Goal: Navigation & Orientation: Find specific page/section

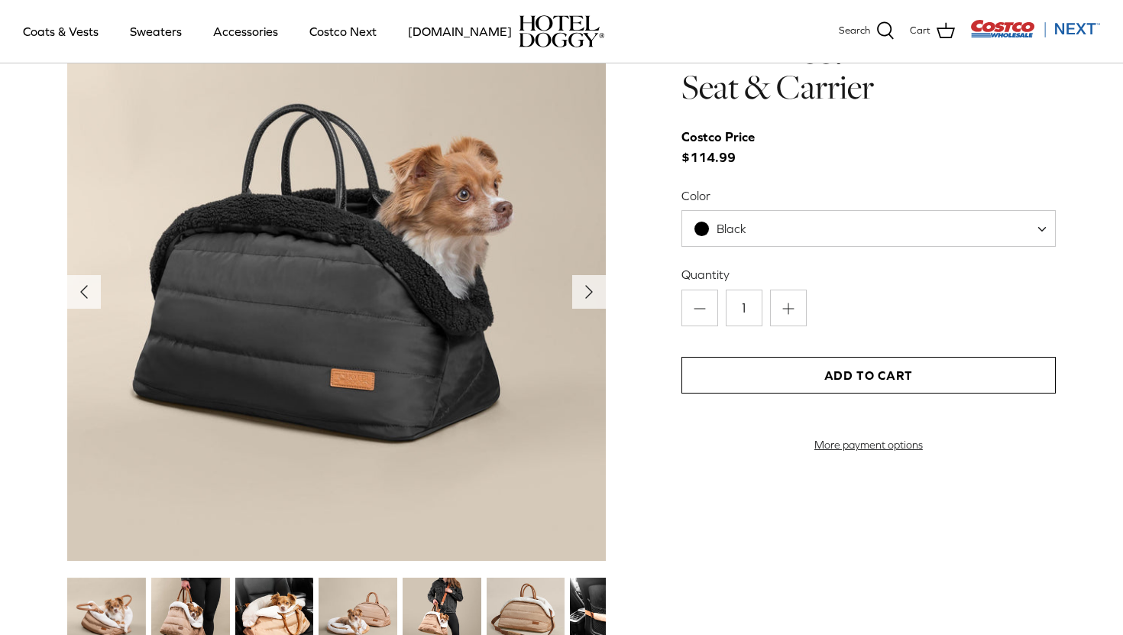
scroll to position [1610, 0]
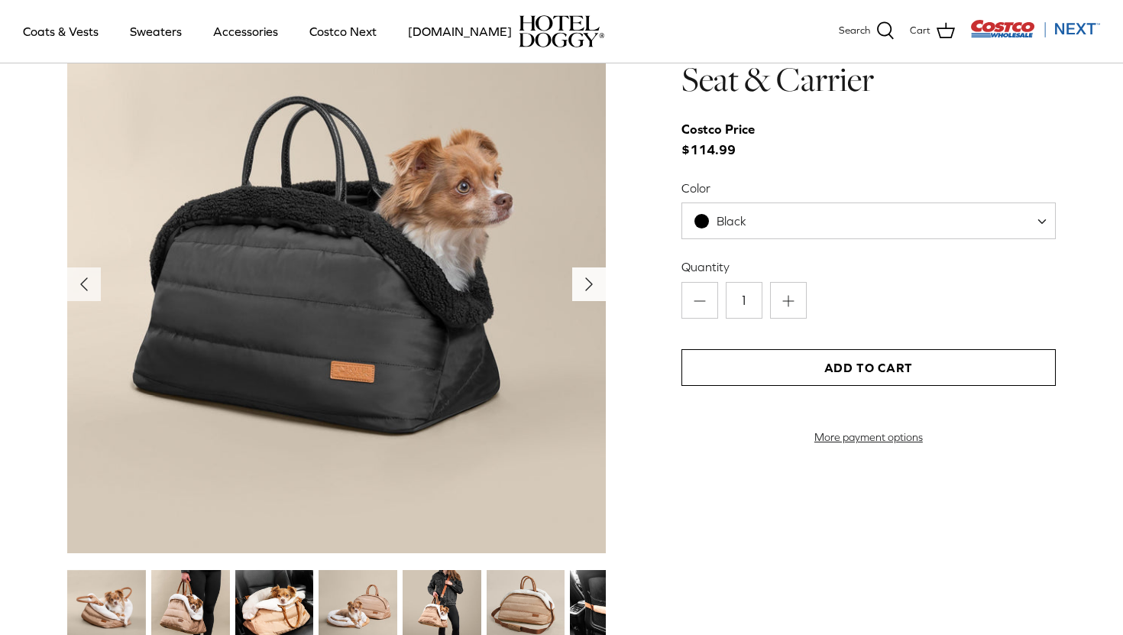
click at [596, 285] on icon "Right" at bounding box center [589, 284] width 24 height 24
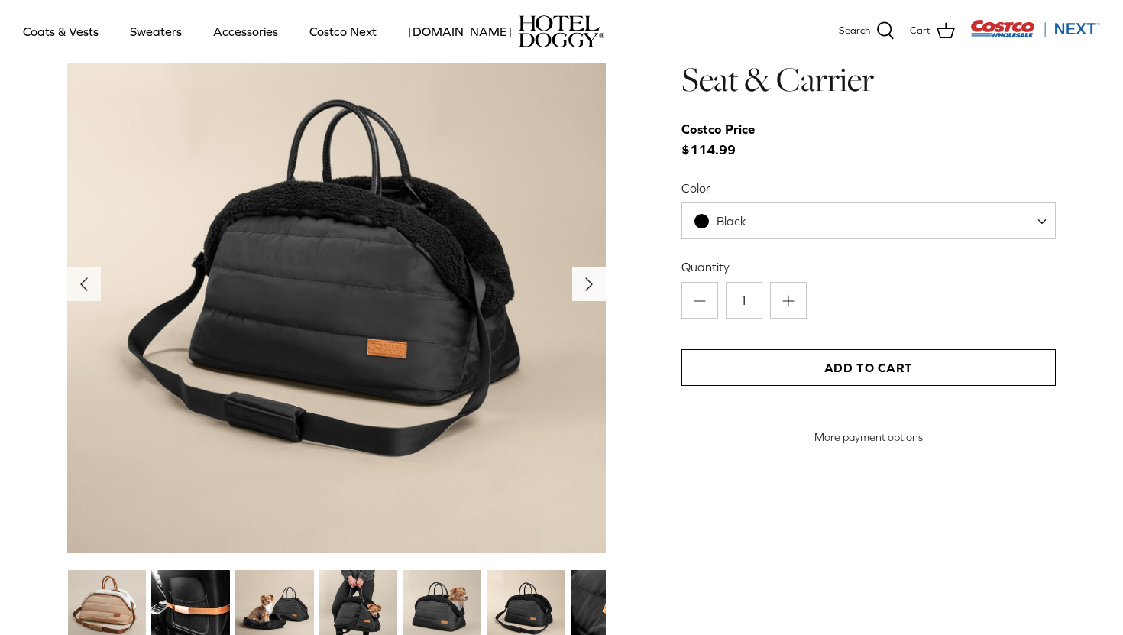
click at [596, 285] on icon "Right" at bounding box center [589, 284] width 24 height 24
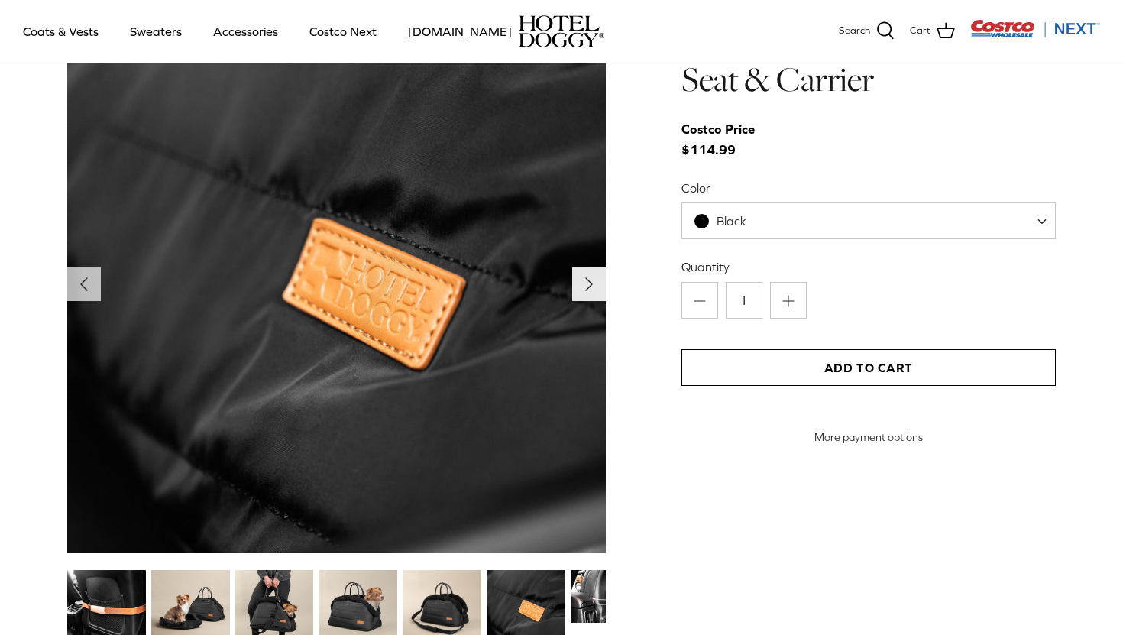
click at [596, 285] on icon "Right" at bounding box center [589, 284] width 24 height 24
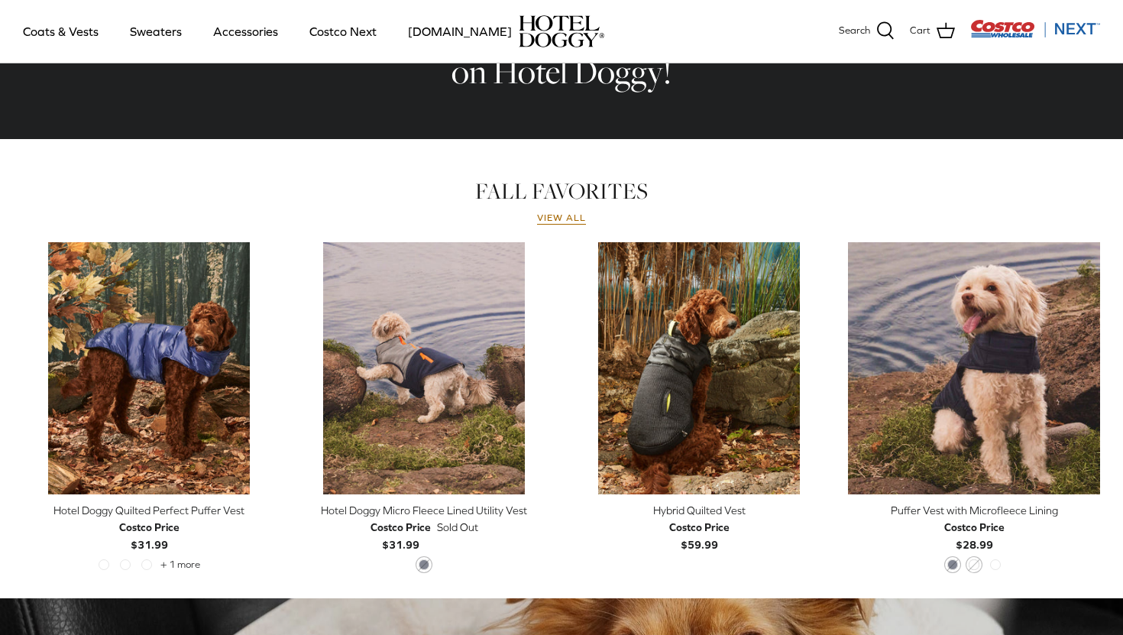
scroll to position [589, 0]
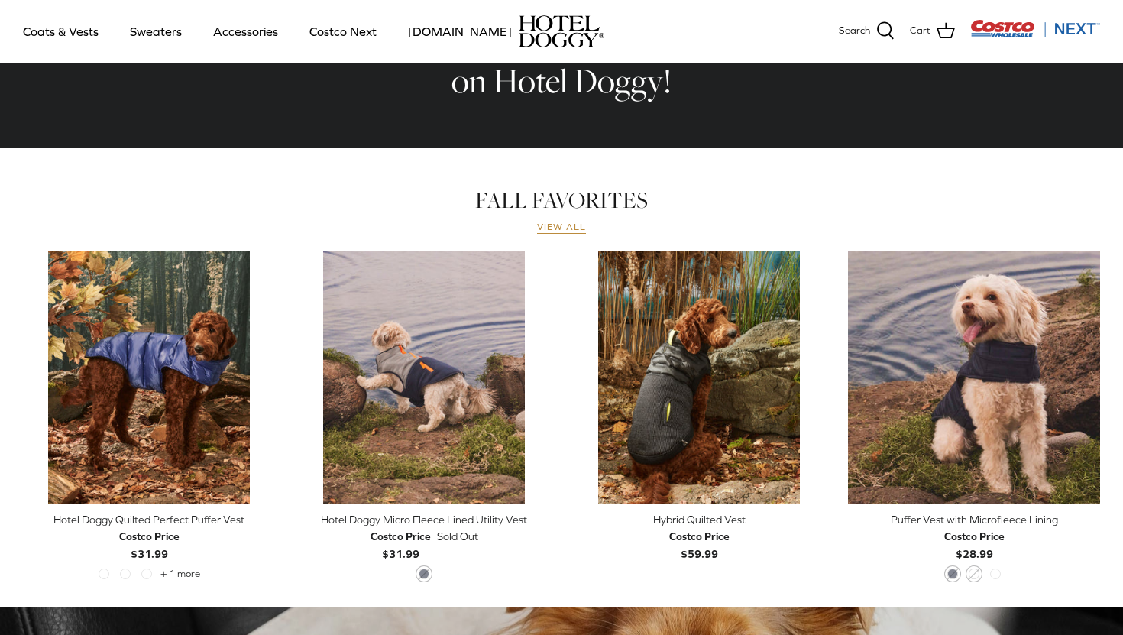
click at [561, 231] on link "View all" at bounding box center [561, 228] width 49 height 12
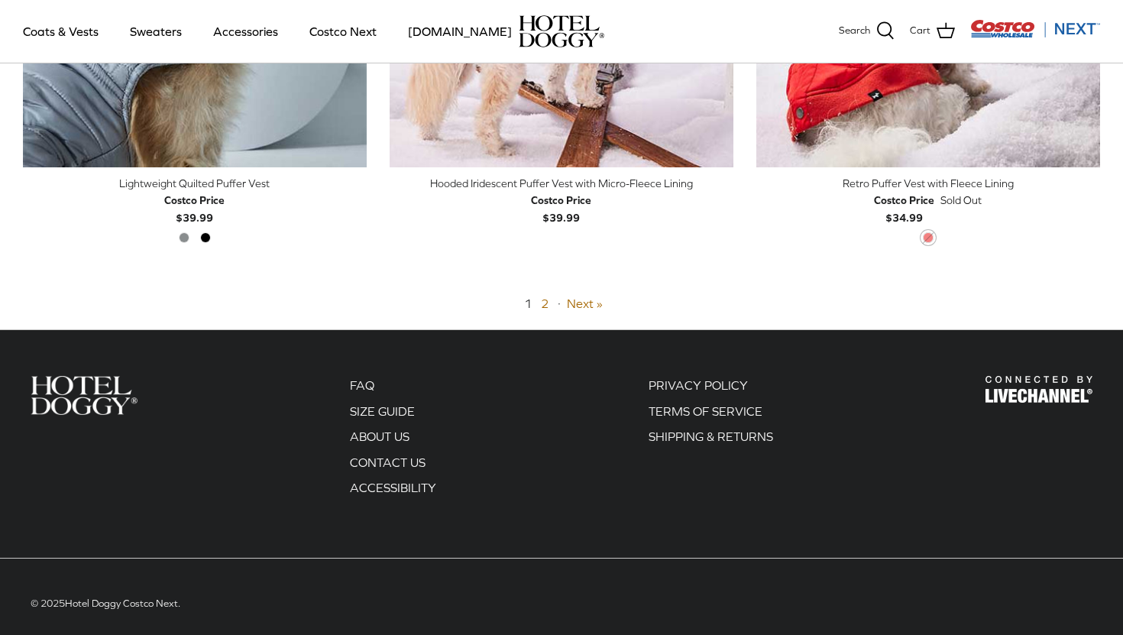
scroll to position [3901, 0]
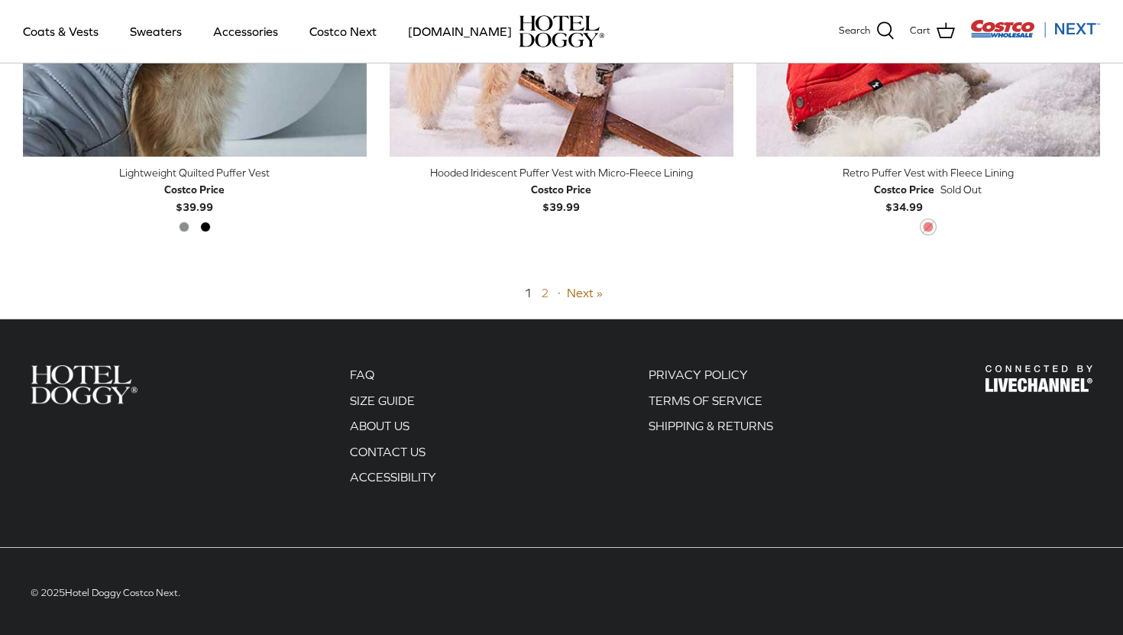
click at [547, 291] on link "2" at bounding box center [545, 293] width 8 height 14
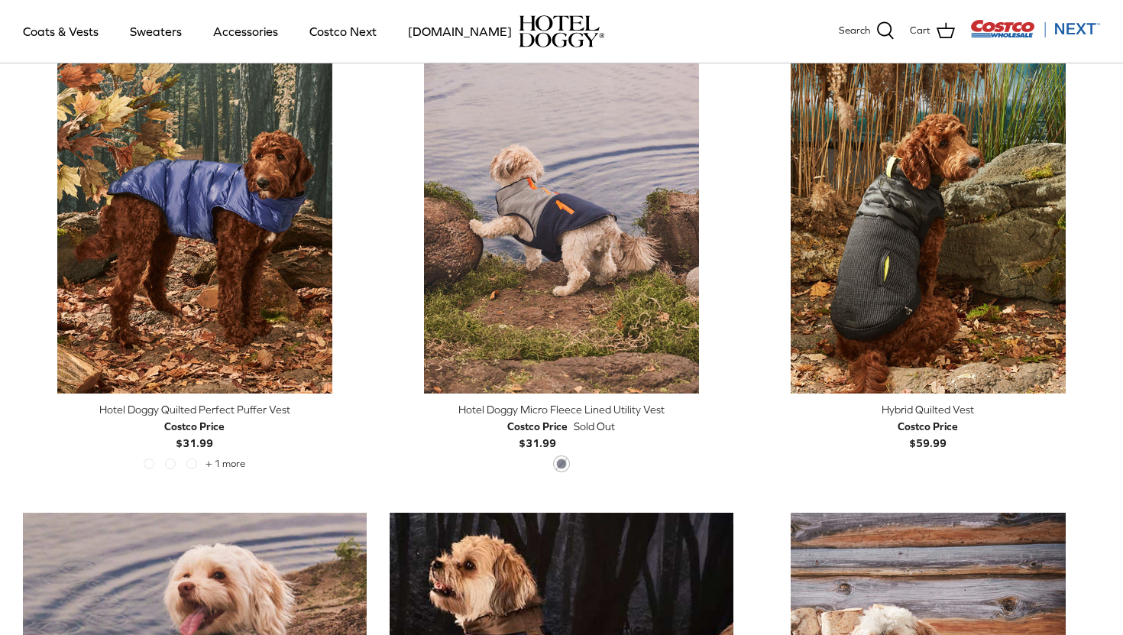
scroll to position [366, 0]
